Goal: Task Accomplishment & Management: Use online tool/utility

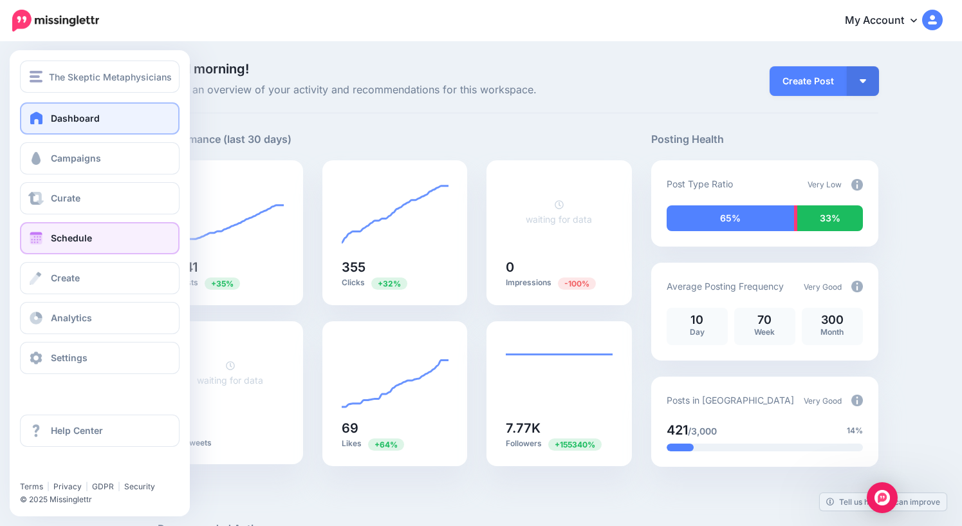
click at [70, 241] on span "Schedule" at bounding box center [71, 237] width 41 height 11
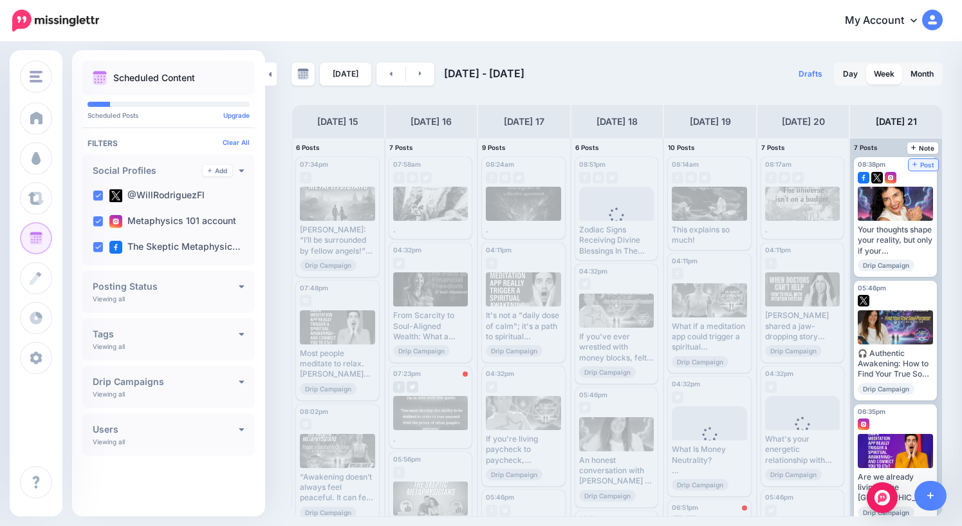
click at [921, 166] on span "Post" at bounding box center [924, 165] width 23 height 6
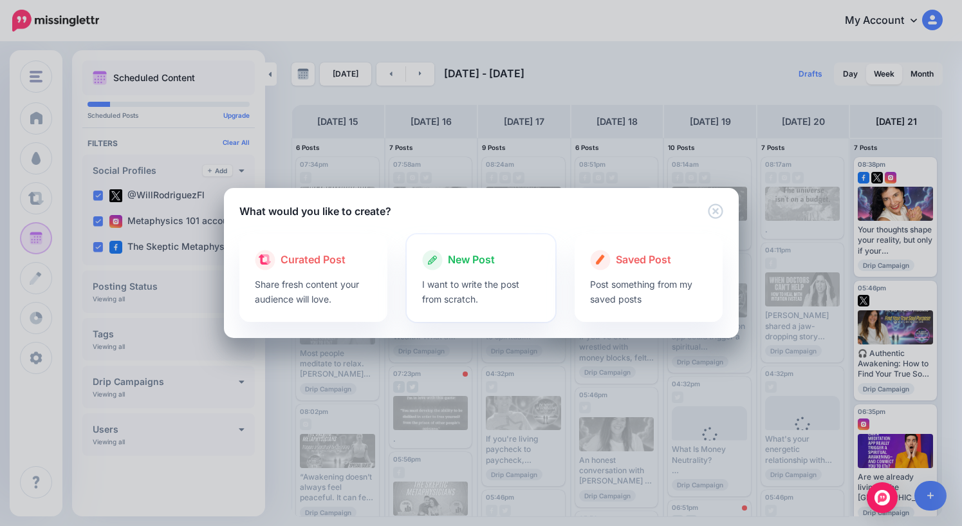
click at [482, 256] on span "New Post" at bounding box center [471, 260] width 47 height 17
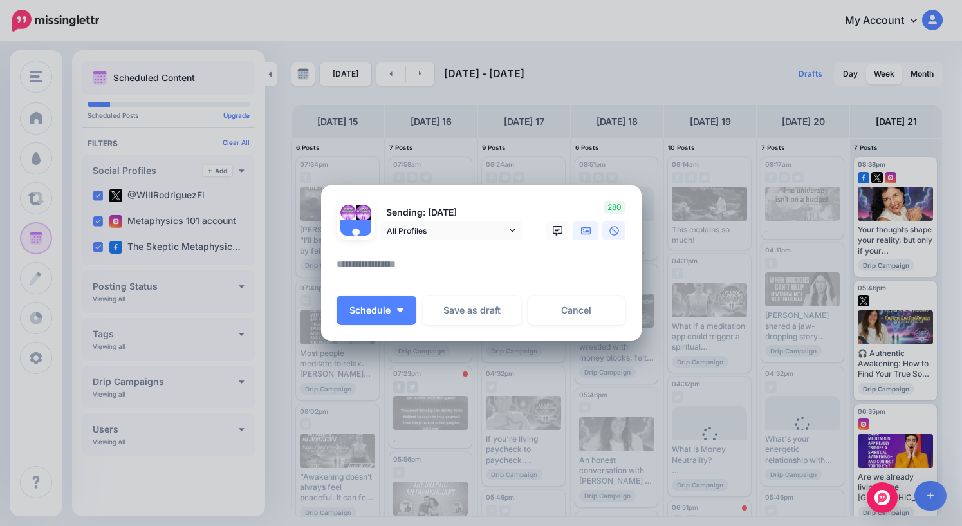
click at [583, 233] on icon at bounding box center [586, 231] width 10 height 10
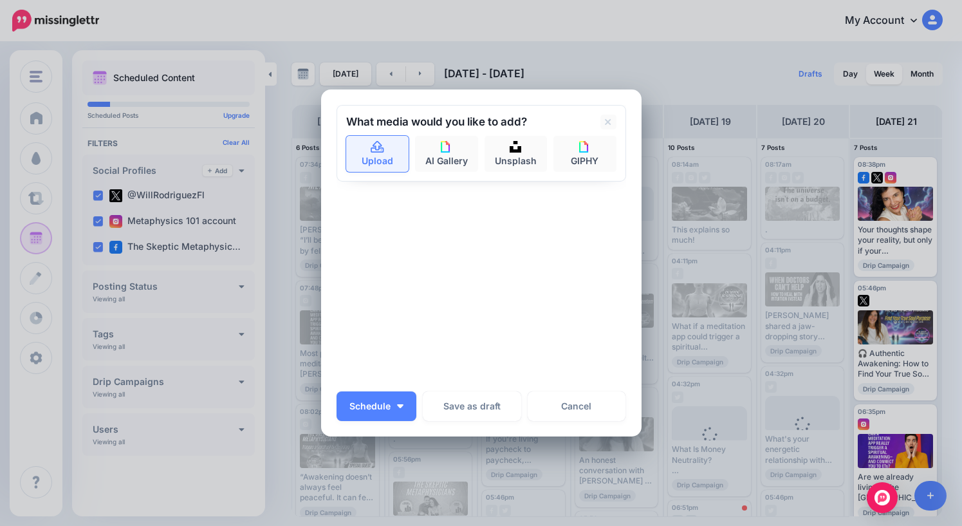
click at [376, 152] on icon at bounding box center [377, 147] width 13 height 12
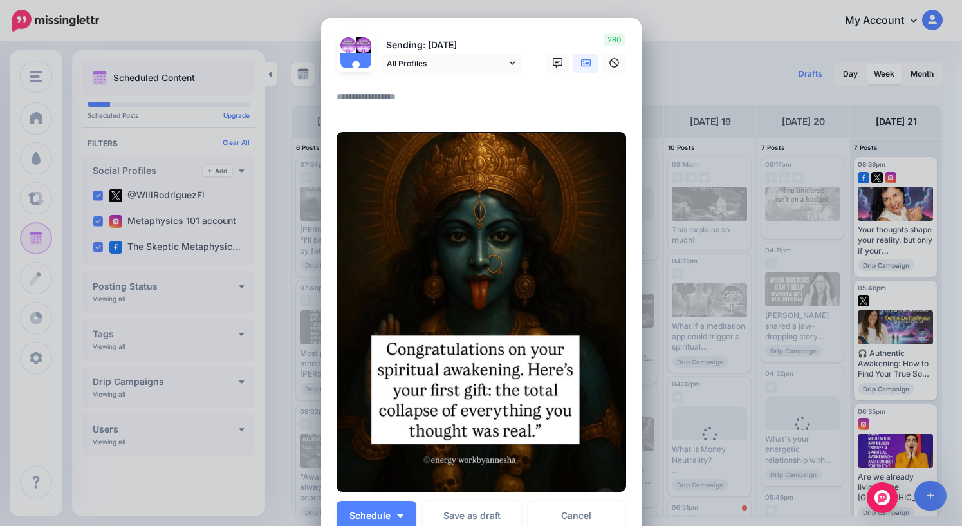
click at [386, 98] on textarea at bounding box center [485, 101] width 296 height 25
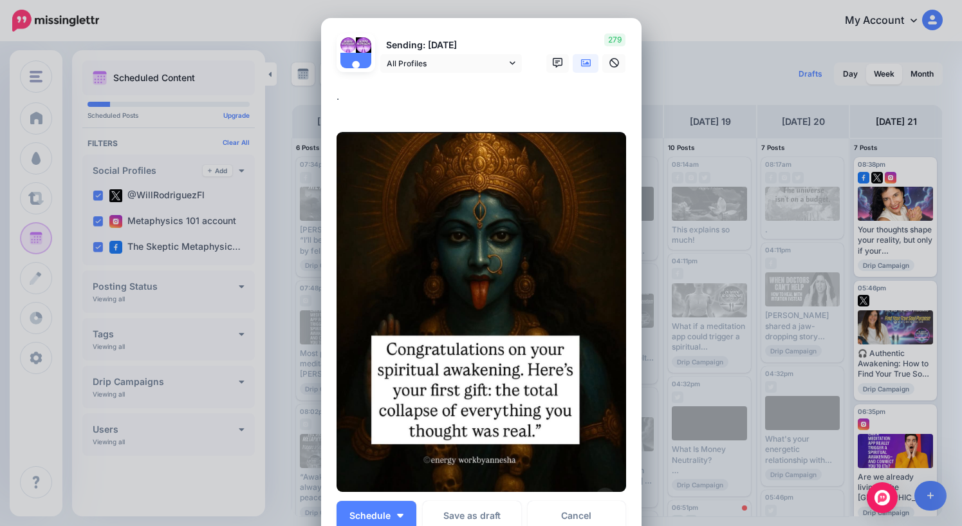
drag, startPoint x: 358, startPoint y: 100, endPoint x: 296, endPoint y: 100, distance: 61.8
click at [296, 100] on div "Create Post Loading Sending: 21st Sep All Profiles" at bounding box center [481, 263] width 962 height 526
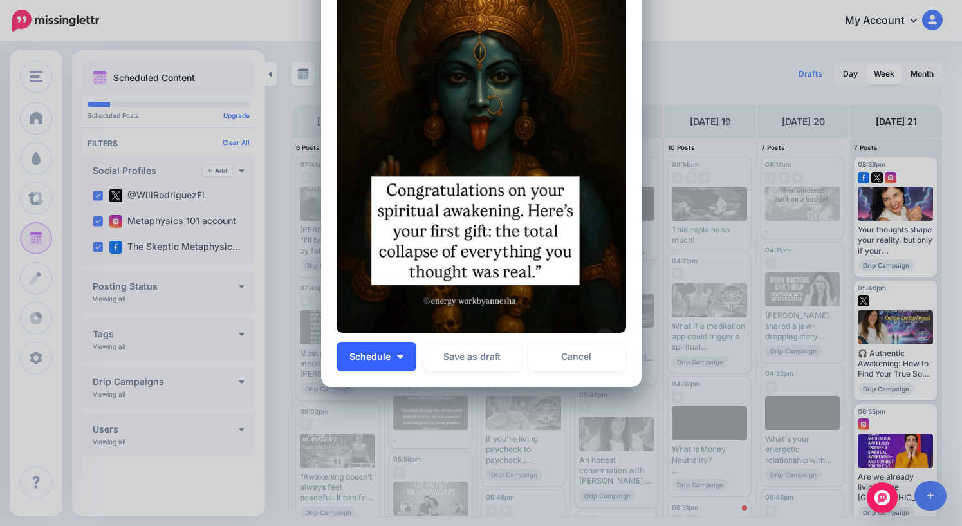
type textarea "**********"
click at [377, 360] on span "Schedule" at bounding box center [370, 356] width 41 height 9
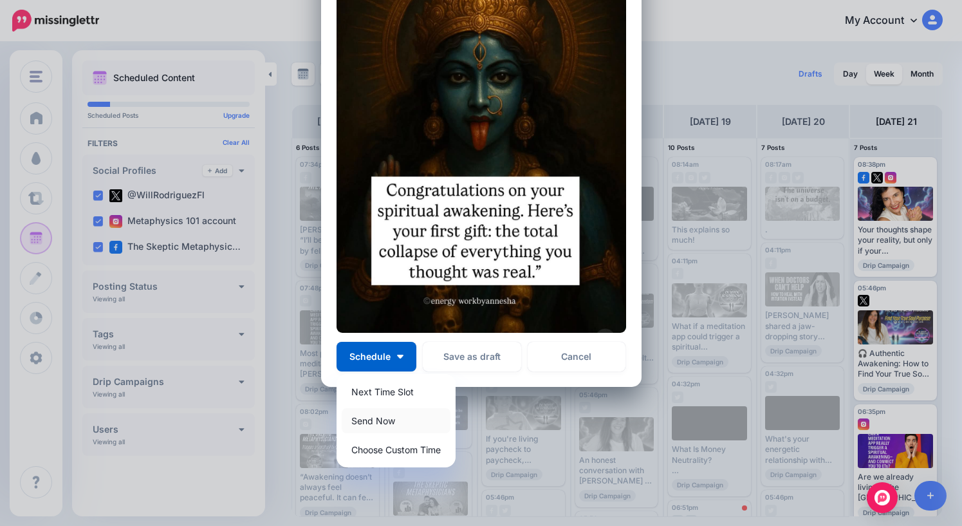
click at [379, 421] on link "Send Now" at bounding box center [396, 420] width 109 height 25
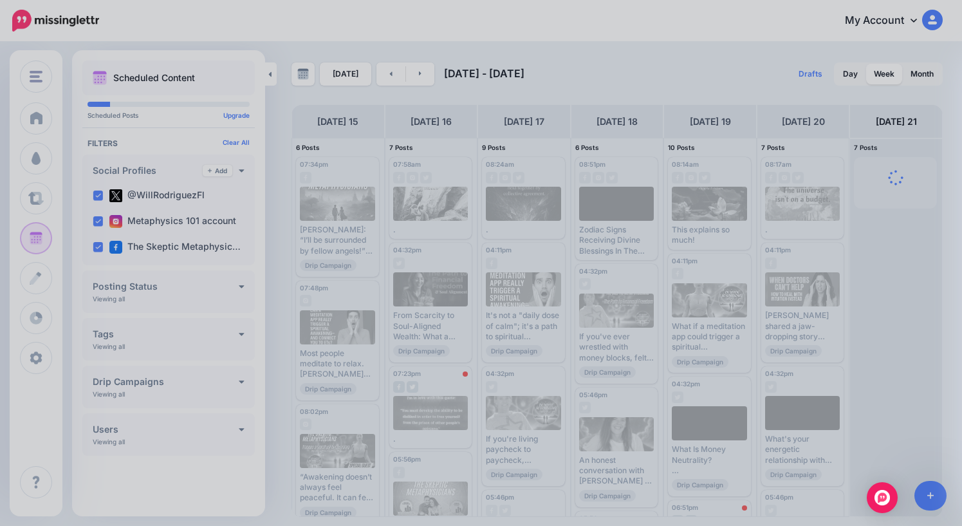
scroll to position [0, 0]
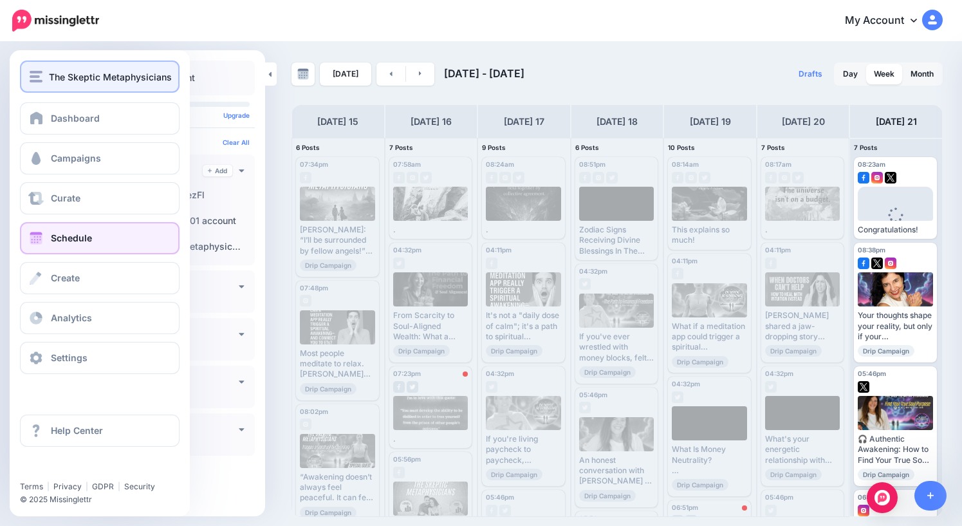
click at [48, 77] on div "The Skeptic Metaphysicians" at bounding box center [100, 77] width 140 height 15
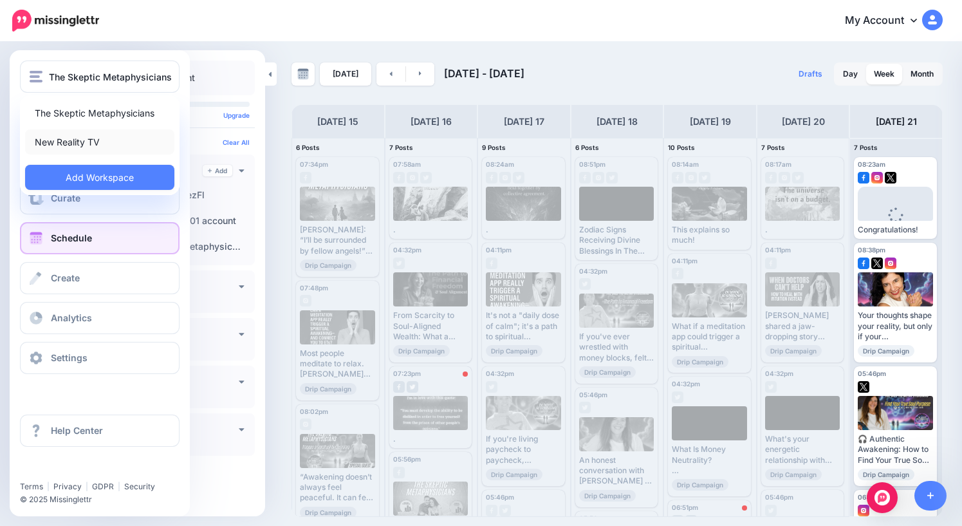
click at [73, 147] on link "New Reality TV" at bounding box center [99, 141] width 149 height 25
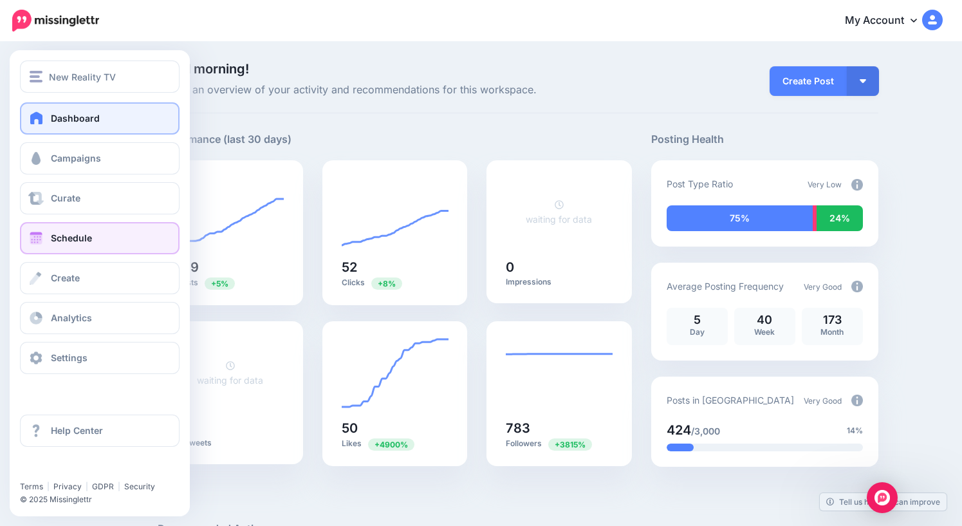
click at [44, 239] on span at bounding box center [36, 238] width 17 height 13
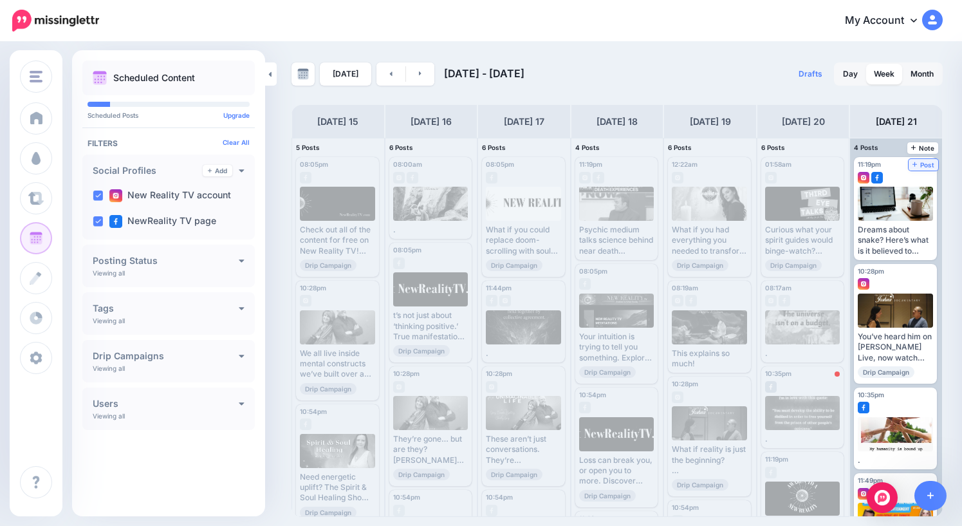
click at [929, 169] on link "Post" at bounding box center [924, 165] width 30 height 12
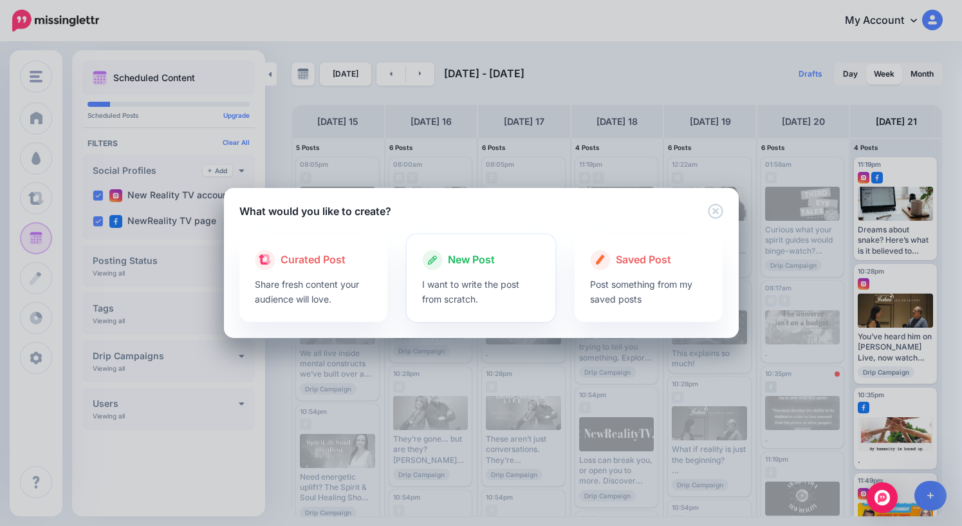
click at [471, 261] on span "New Post" at bounding box center [471, 260] width 47 height 17
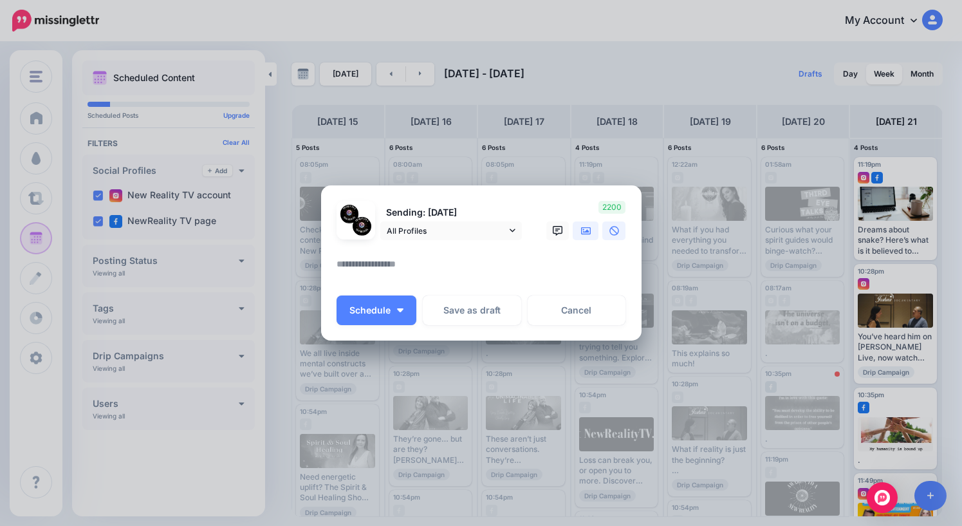
click at [583, 231] on icon at bounding box center [586, 231] width 10 height 8
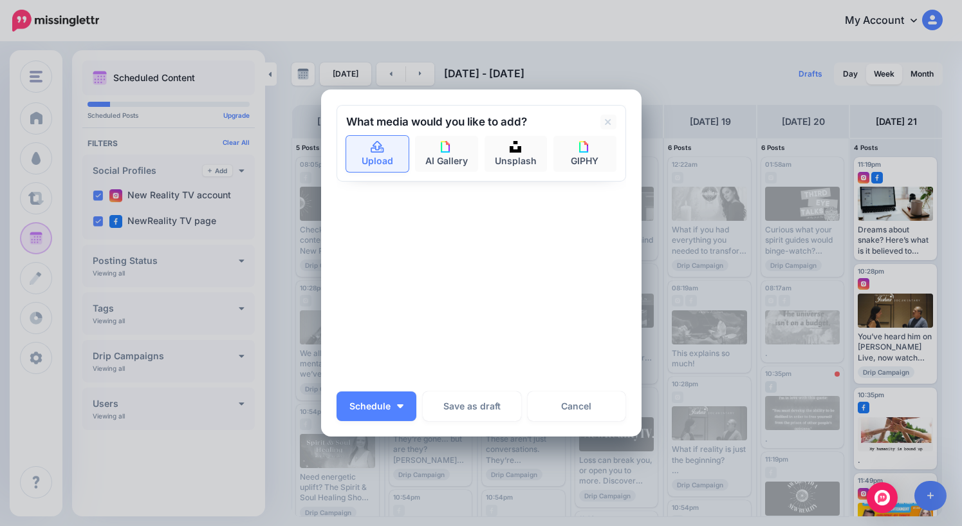
click at [376, 162] on link "Upload" at bounding box center [377, 154] width 63 height 36
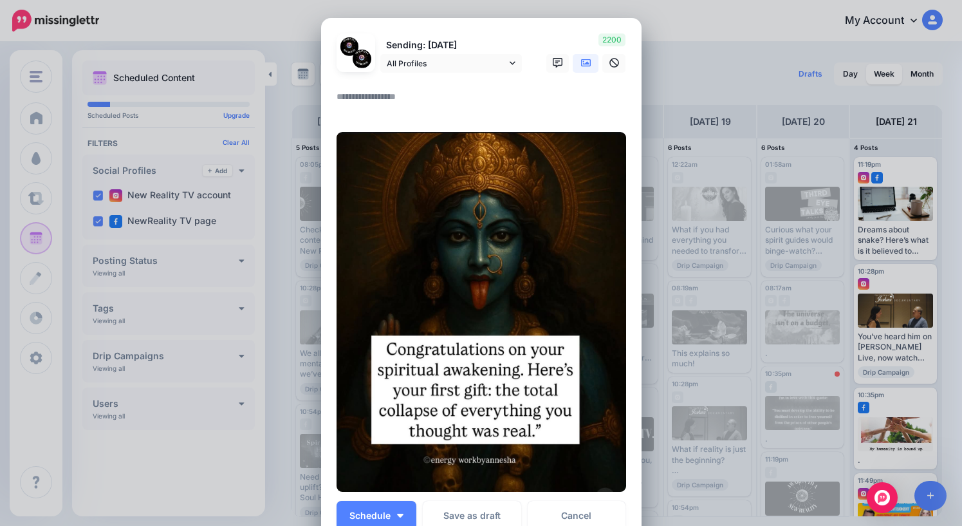
click at [407, 97] on textarea at bounding box center [485, 101] width 296 height 25
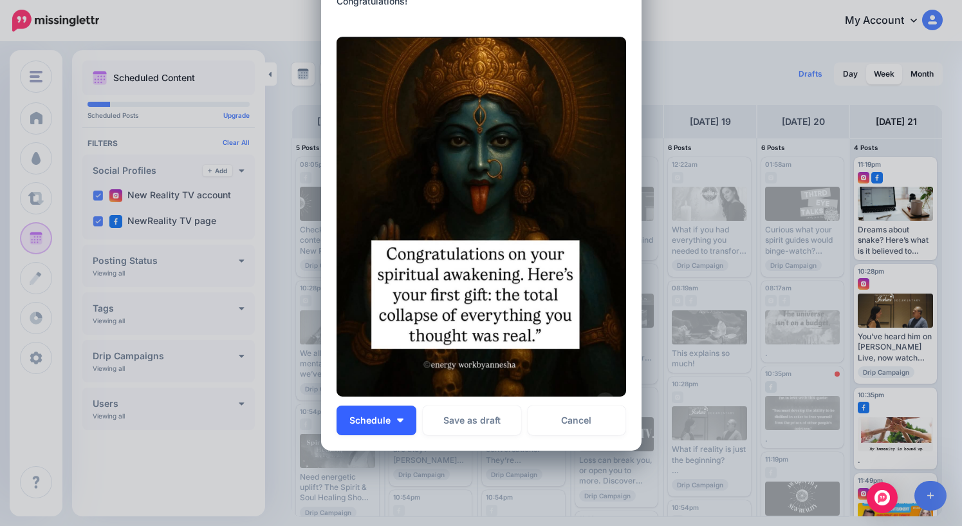
scroll to position [126, 0]
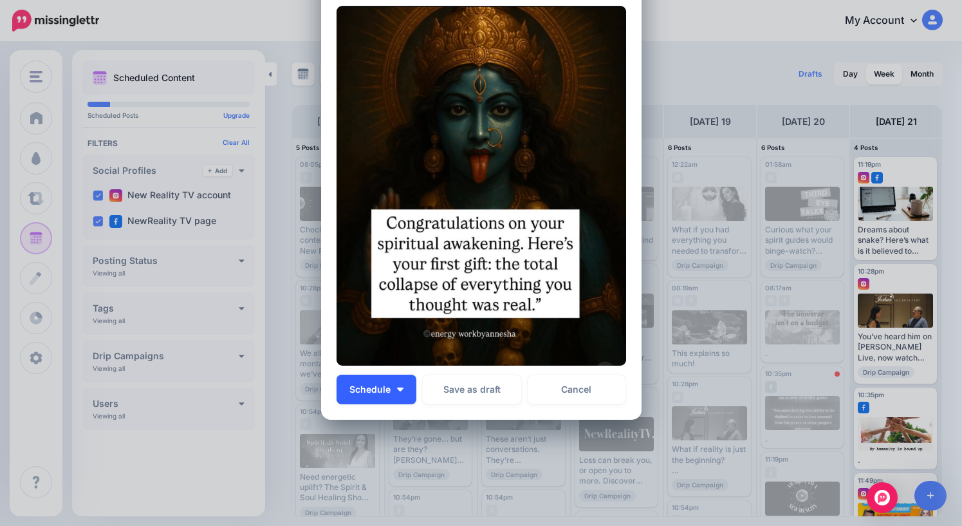
type textarea "**********"
click at [393, 386] on button "Schedule" at bounding box center [377, 390] width 80 height 30
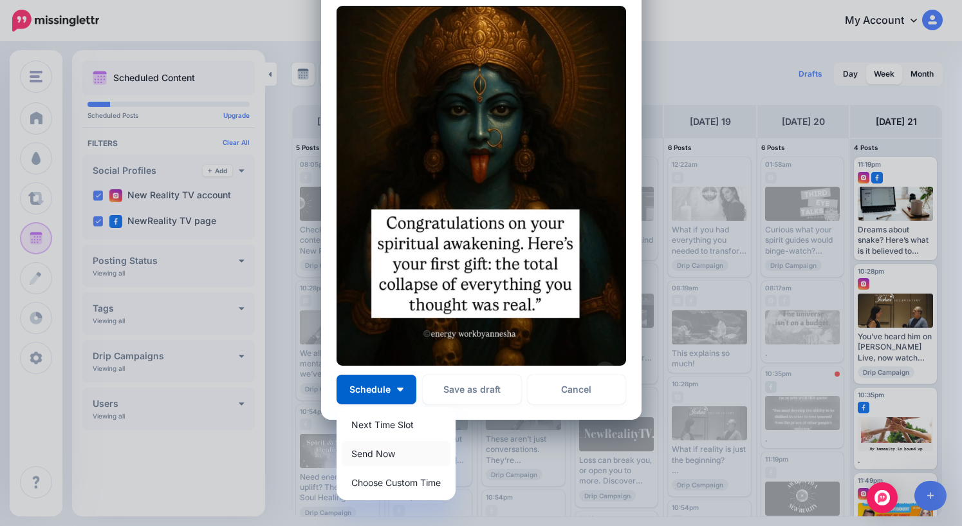
click at [384, 455] on link "Send Now" at bounding box center [396, 453] width 109 height 25
